Goal: Task Accomplishment & Management: Use online tool/utility

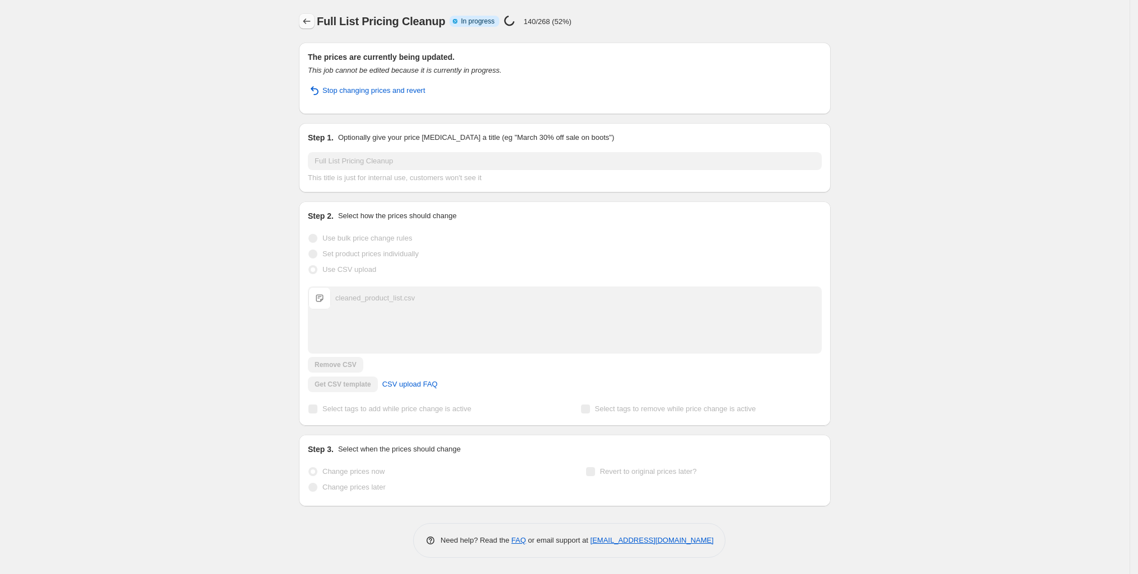
click at [303, 24] on icon "Price change jobs" at bounding box center [306, 21] width 7 height 6
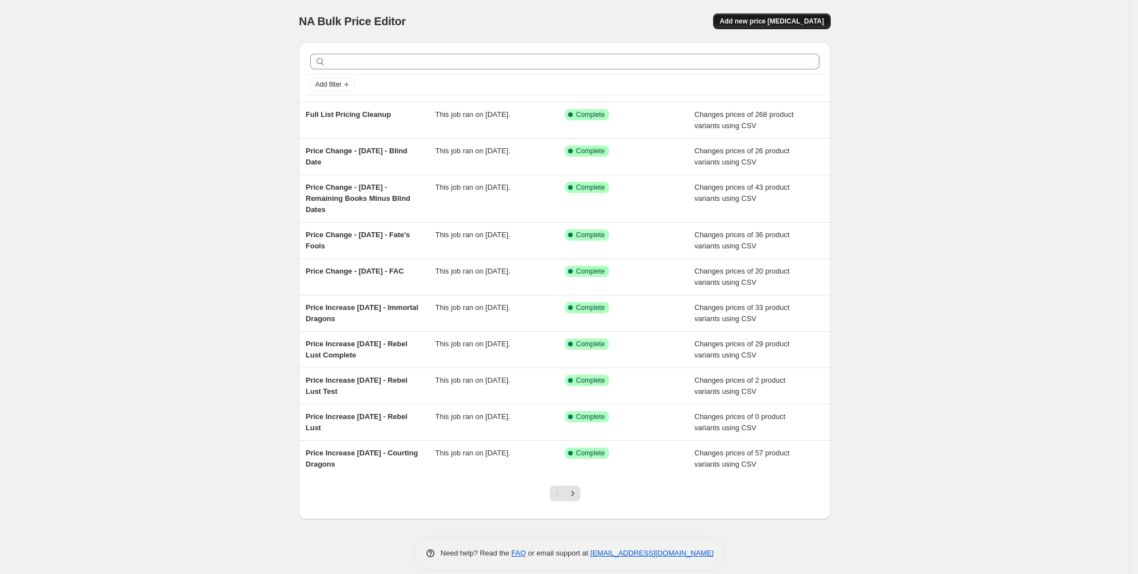
click at [824, 24] on span "Add new price [MEDICAL_DATA]" at bounding box center [772, 21] width 104 height 9
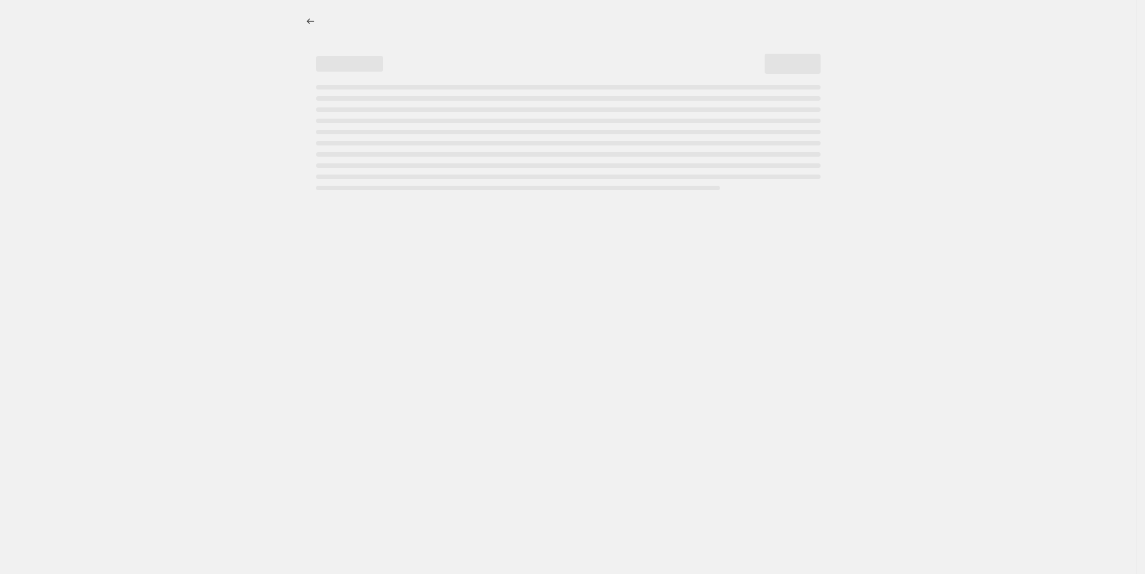
select select "percentage"
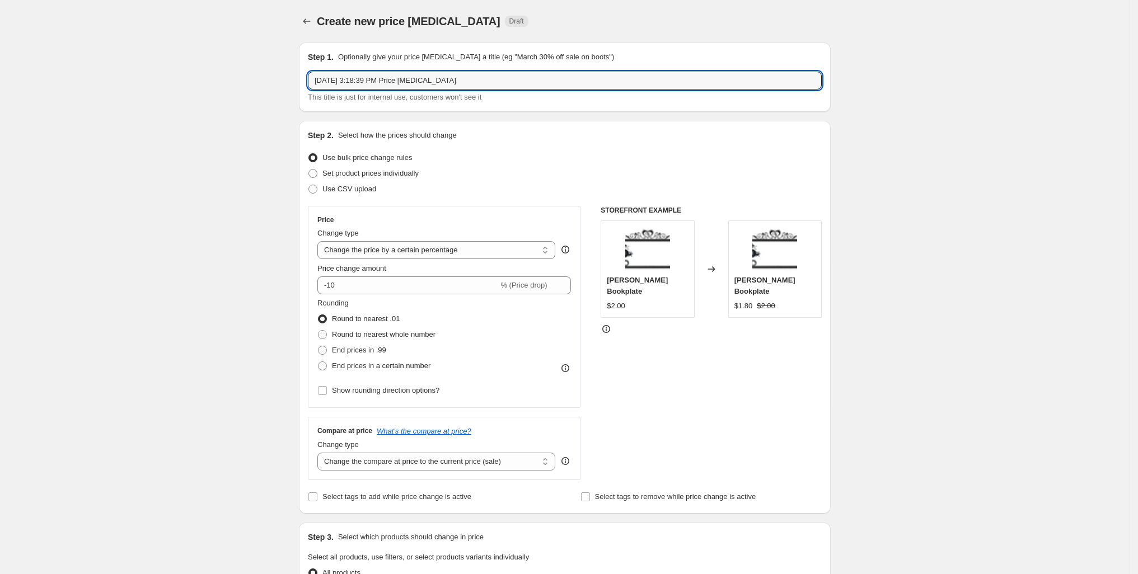
drag, startPoint x: 488, startPoint y: 97, endPoint x: 243, endPoint y: 91, distance: 244.6
click at [299, 93] on div "Step 1. Optionally give your price [MEDICAL_DATA] a title (eg "March 30% off sa…" at bounding box center [565, 77] width 532 height 69
type input "A"
type input "Price Change - [DATE] - Dragon Vault Sale"
click at [308, 194] on span at bounding box center [313, 189] width 10 height 10
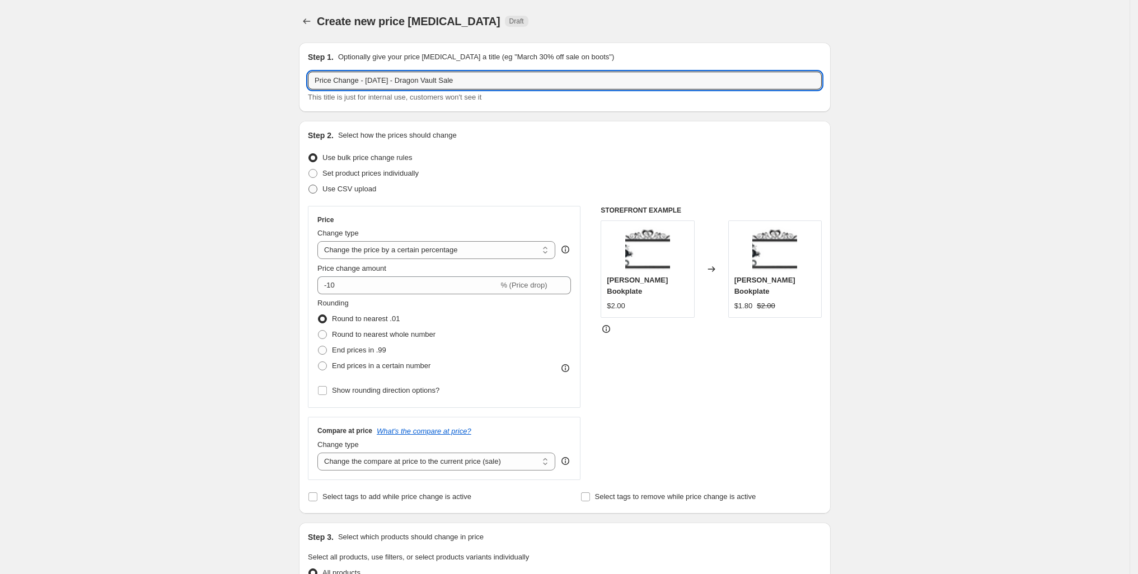
click at [308, 185] on input "Use CSV upload" at bounding box center [308, 185] width 1 height 1
radio input "true"
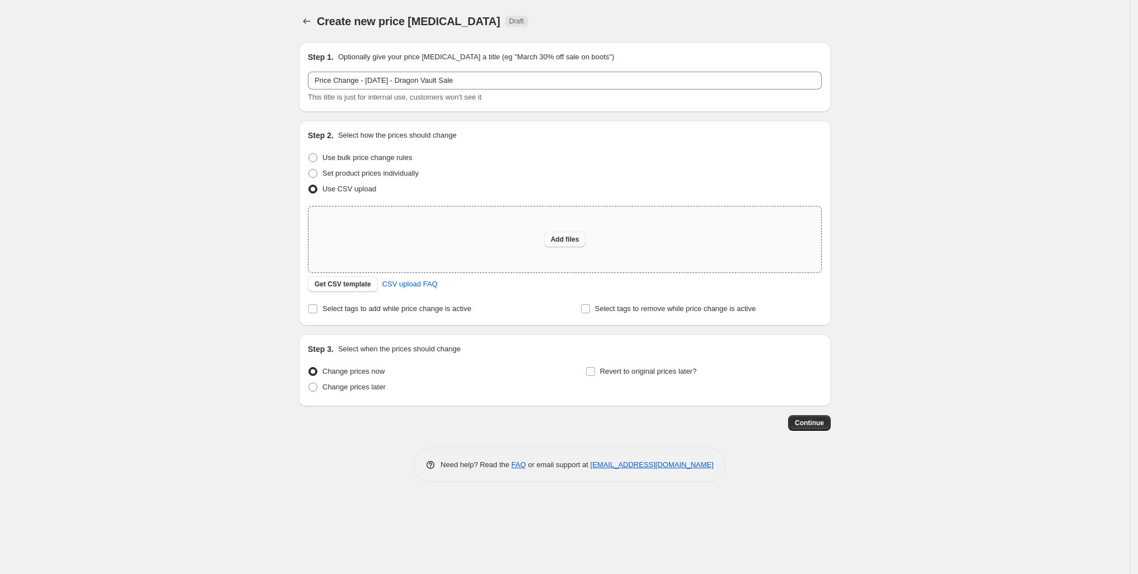
click at [577, 244] on span "Add files" at bounding box center [565, 239] width 29 height 9
type input "C:\fakepath\August Major Sale Pricing.csv"
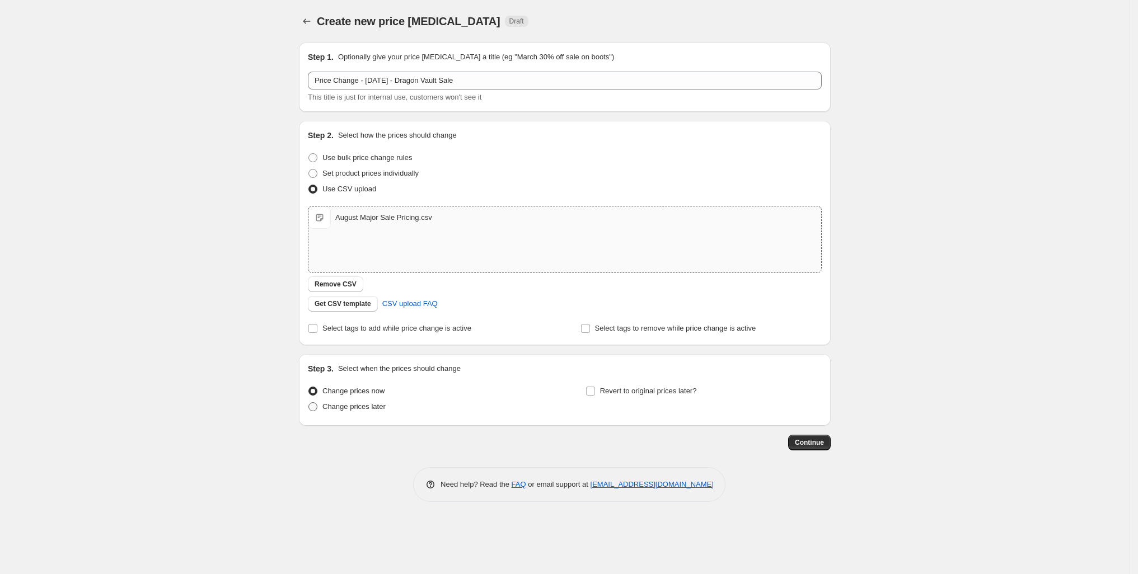
click at [308, 411] on span at bounding box center [312, 406] width 9 height 9
click at [308, 403] on input "Change prices later" at bounding box center [308, 402] width 1 height 1
radio input "true"
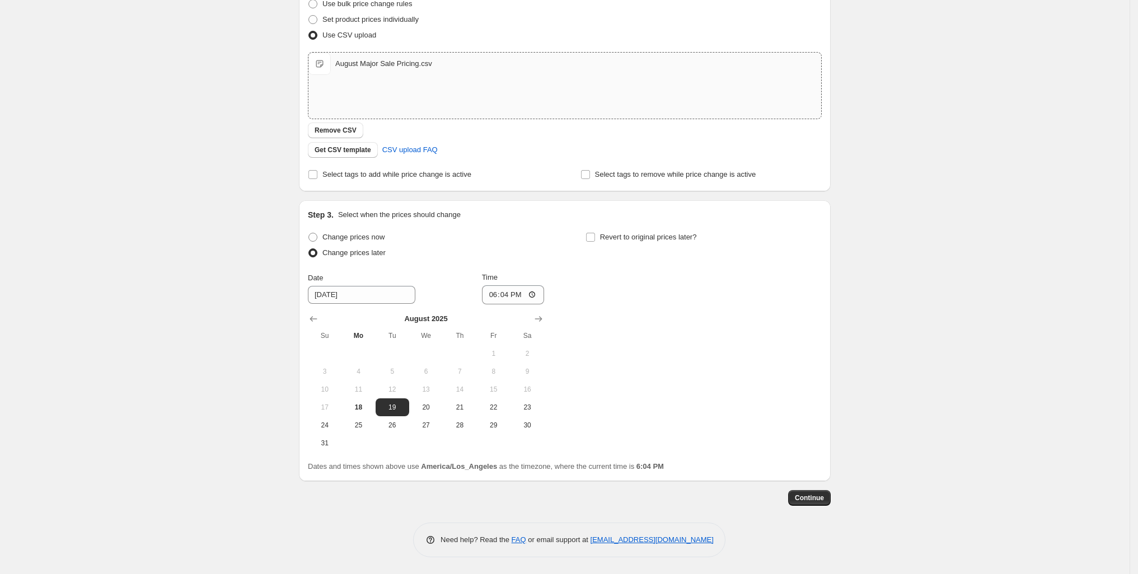
scroll to position [233, 0]
click at [314, 304] on input "[DATE]" at bounding box center [361, 295] width 107 height 18
click at [447, 412] on span "21" at bounding box center [459, 407] width 25 height 9
type input "[DATE]"
click at [488, 304] on input "18:04" at bounding box center [513, 294] width 63 height 19
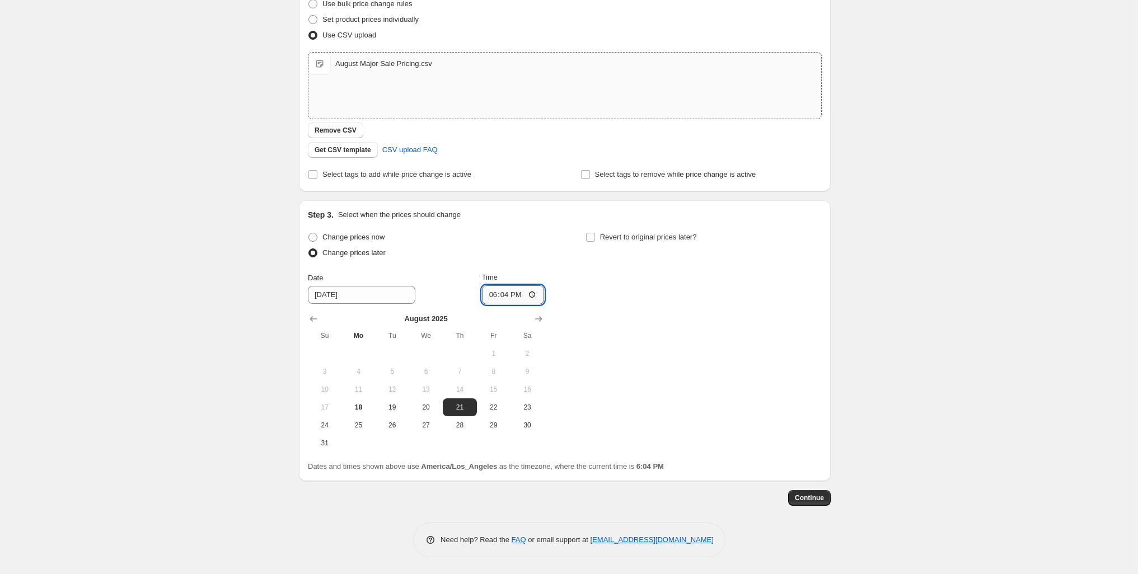
drag, startPoint x: 481, startPoint y: 311, endPoint x: 472, endPoint y: 311, distance: 9.0
click at [482, 304] on input "18:04" at bounding box center [513, 294] width 63 height 19
type input "21:00"
click at [570, 365] on div "Change prices now Change prices later Date [DATE] Time 21:00 [DATE] Su Mo Tu We…" at bounding box center [565, 340] width 514 height 223
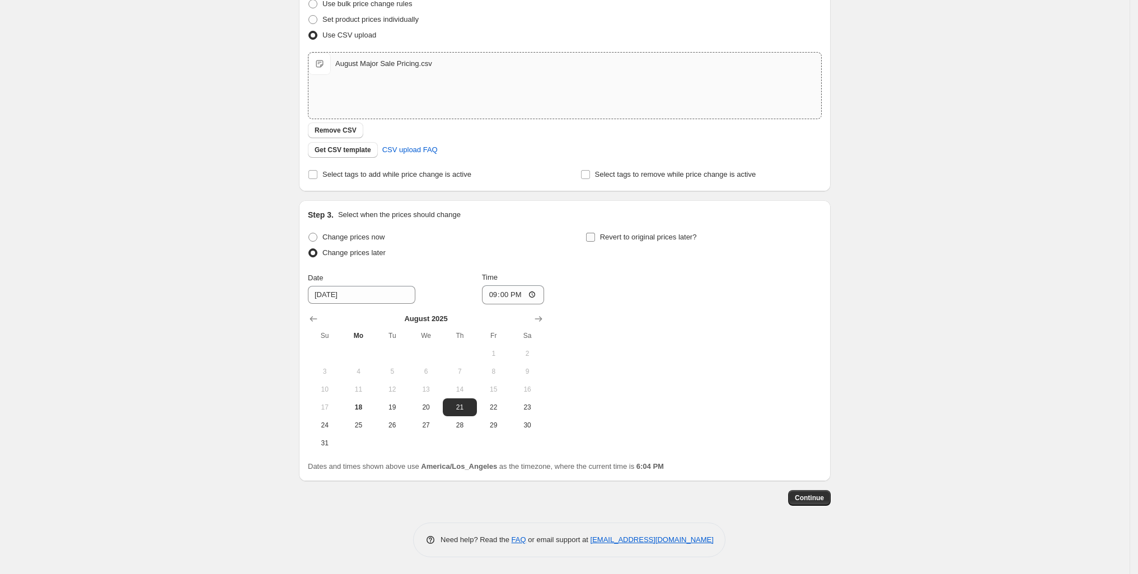
click at [595, 233] on input "Revert to original prices later?" at bounding box center [590, 237] width 9 height 9
checkbox input "true"
click at [821, 285] on input "18:04" at bounding box center [790, 294] width 63 height 19
type input "03:00"
click at [824, 494] on span "Continue" at bounding box center [809, 498] width 29 height 9
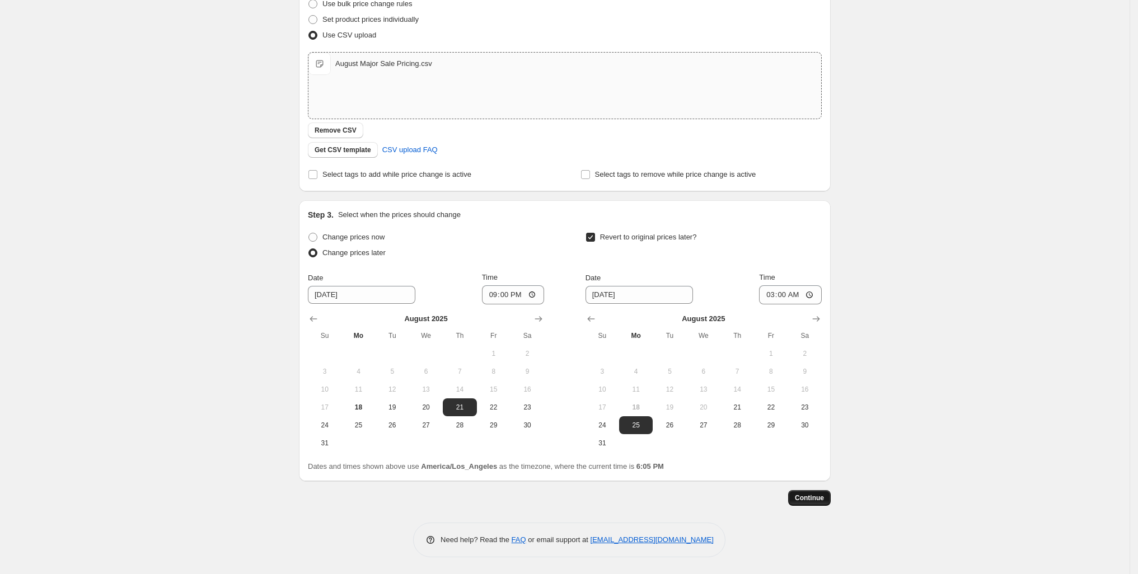
scroll to position [0, 0]
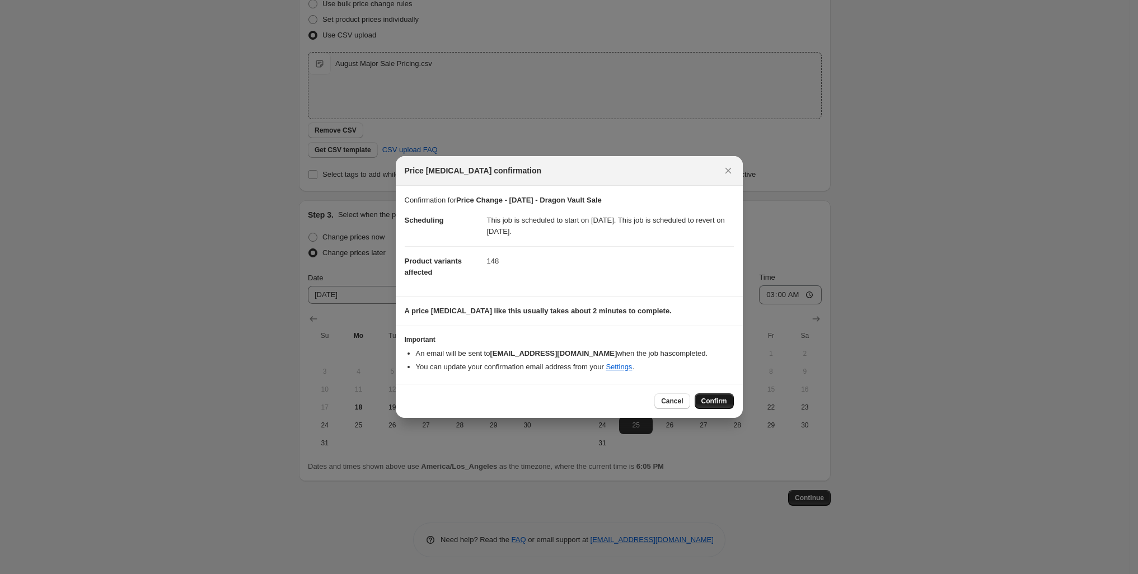
click at [727, 406] on span "Confirm" at bounding box center [714, 401] width 26 height 9
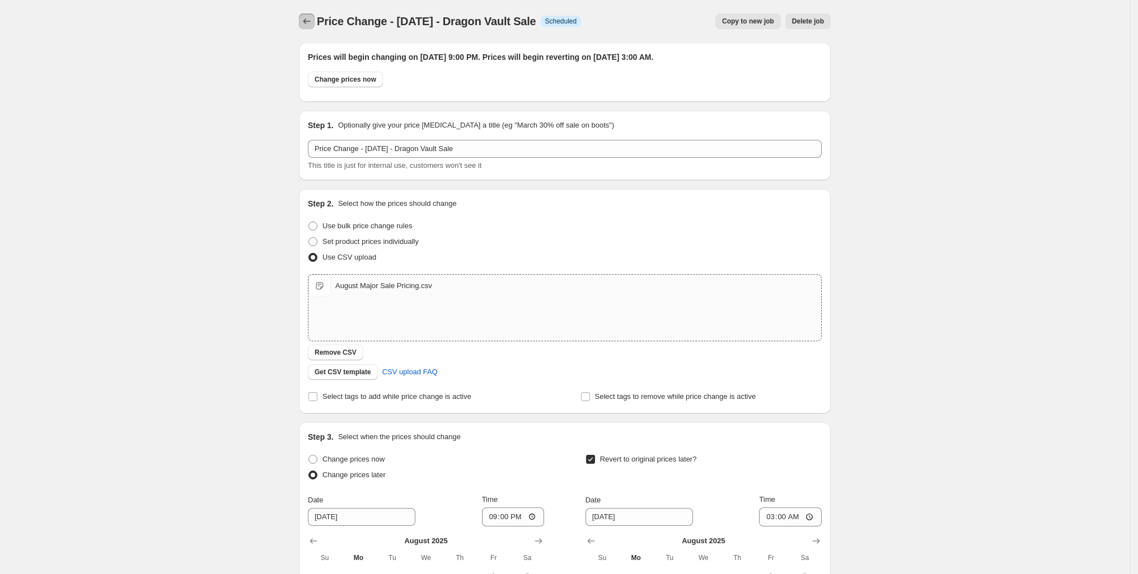
click at [301, 23] on icon "Price change jobs" at bounding box center [306, 21] width 11 height 11
